Goal: Find contact information: Find contact information

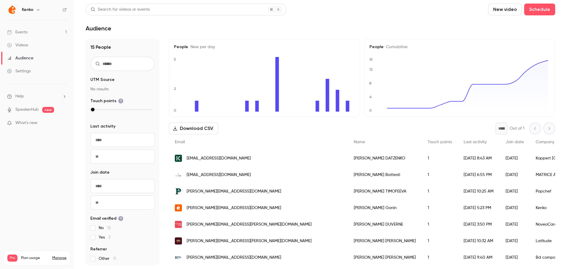
click at [263, 146] on div "Email" at bounding box center [258, 142] width 179 height 16
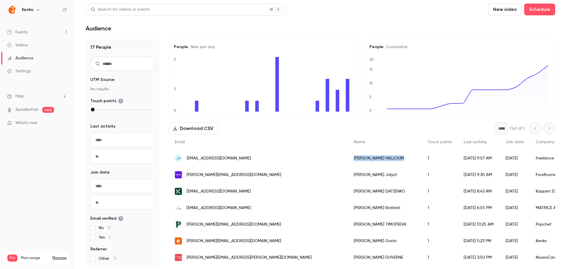
drag, startPoint x: 272, startPoint y: 159, endPoint x: 313, endPoint y: 162, distance: 40.6
click at [348, 162] on div "[PERSON_NAME]" at bounding box center [385, 158] width 74 height 17
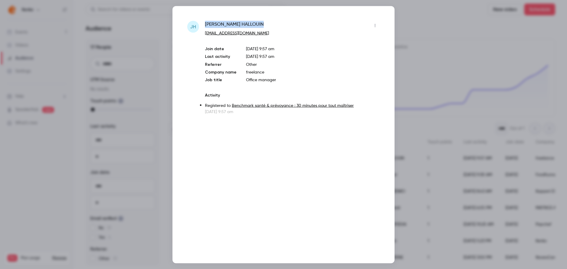
drag, startPoint x: 243, startPoint y: 25, endPoint x: 199, endPoint y: 25, distance: 43.7
click at [199, 25] on div "[PERSON_NAME] [EMAIL_ADDRESS][DOMAIN_NAME] Join date [DATE] 9:57 am Last activi…" at bounding box center [283, 68] width 192 height 94
copy div "[PERSON_NAME]"
click at [426, 35] on div at bounding box center [283, 134] width 567 height 269
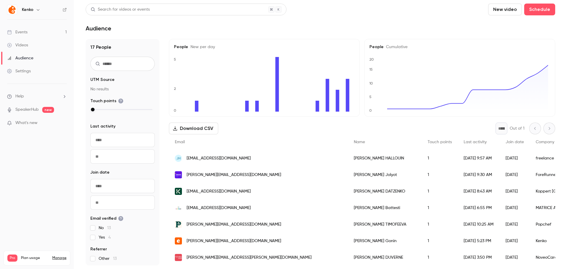
click at [258, 132] on div "Download CSV * Out of 1" at bounding box center [362, 129] width 386 height 12
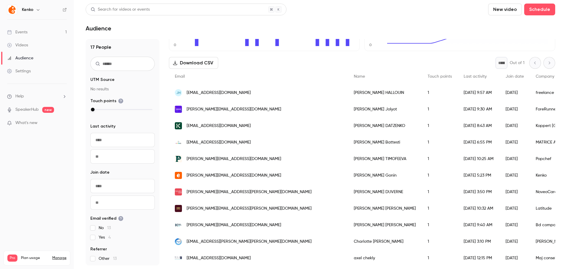
scroll to position [59, 0]
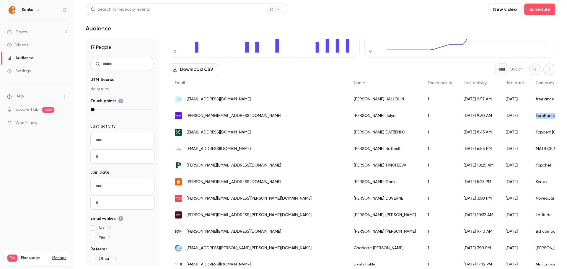
drag, startPoint x: 476, startPoint y: 116, endPoint x: 447, endPoint y: 116, distance: 28.9
click at [530, 116] on div "ForeRunner" at bounding box center [564, 115] width 68 height 17
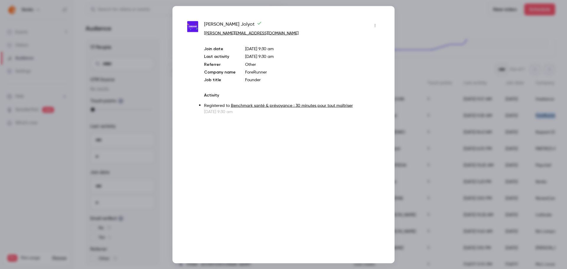
copy div "ForeRunner"
click at [425, 31] on div at bounding box center [283, 134] width 567 height 269
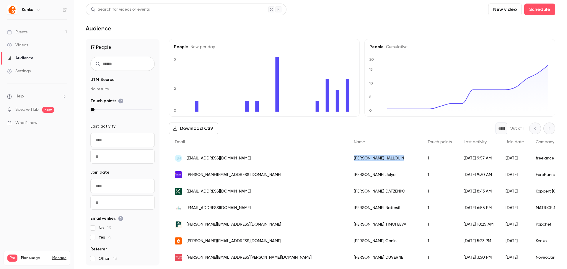
drag, startPoint x: 278, startPoint y: 161, endPoint x: 313, endPoint y: 160, distance: 35.4
click at [348, 160] on div "[PERSON_NAME]" at bounding box center [385, 158] width 74 height 17
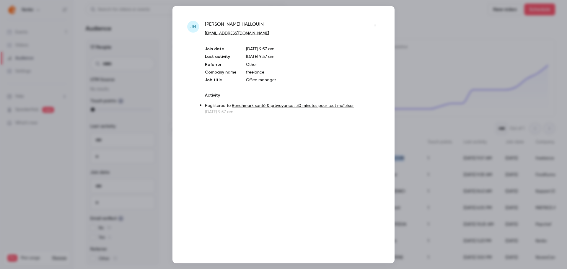
copy div "[PERSON_NAME]"
click at [421, 31] on div at bounding box center [283, 134] width 567 height 269
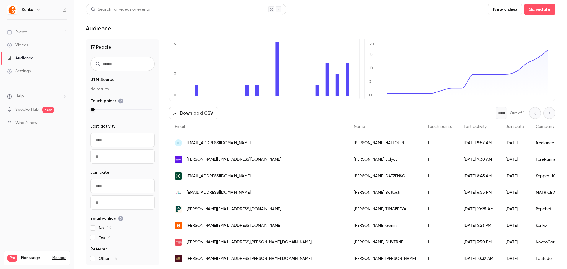
scroll to position [30, 0]
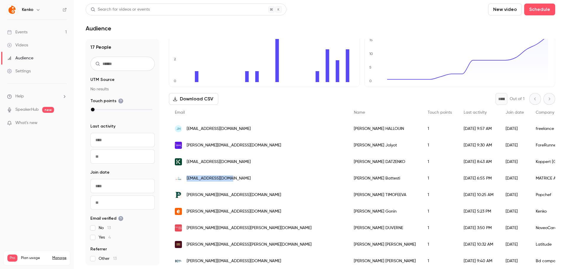
drag, startPoint x: 185, startPoint y: 179, endPoint x: 227, endPoint y: 179, distance: 41.9
click at [227, 179] on div "[EMAIL_ADDRESS][DOMAIN_NAME]" at bounding box center [258, 178] width 179 height 17
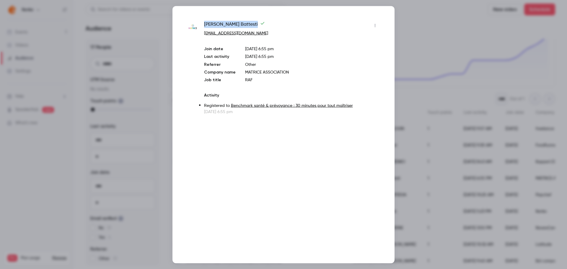
drag, startPoint x: 205, startPoint y: 24, endPoint x: 231, endPoint y: 23, distance: 25.7
click at [231, 23] on div "[PERSON_NAME] [EMAIL_ADDRESS][DOMAIN_NAME] Join date [DATE] 6:55 pm Last activi…" at bounding box center [283, 68] width 192 height 94
copy span "[PERSON_NAME]"
click at [107, 86] on div at bounding box center [283, 134] width 567 height 269
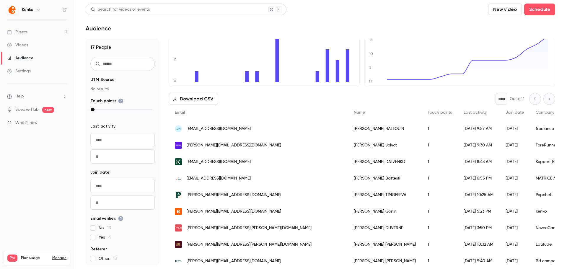
scroll to position [0, 0]
